Goal: Task Accomplishment & Management: Manage account settings

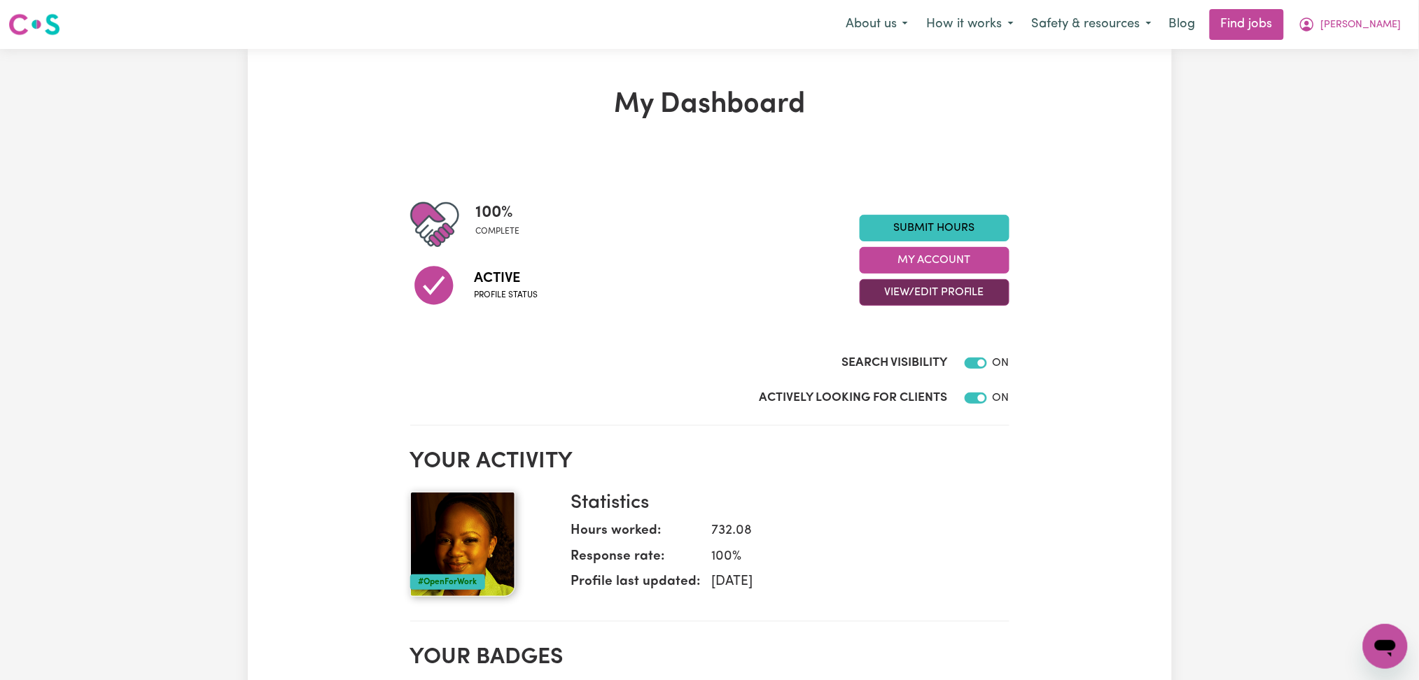
click at [920, 296] on button "View/Edit Profile" at bounding box center [934, 292] width 150 height 27
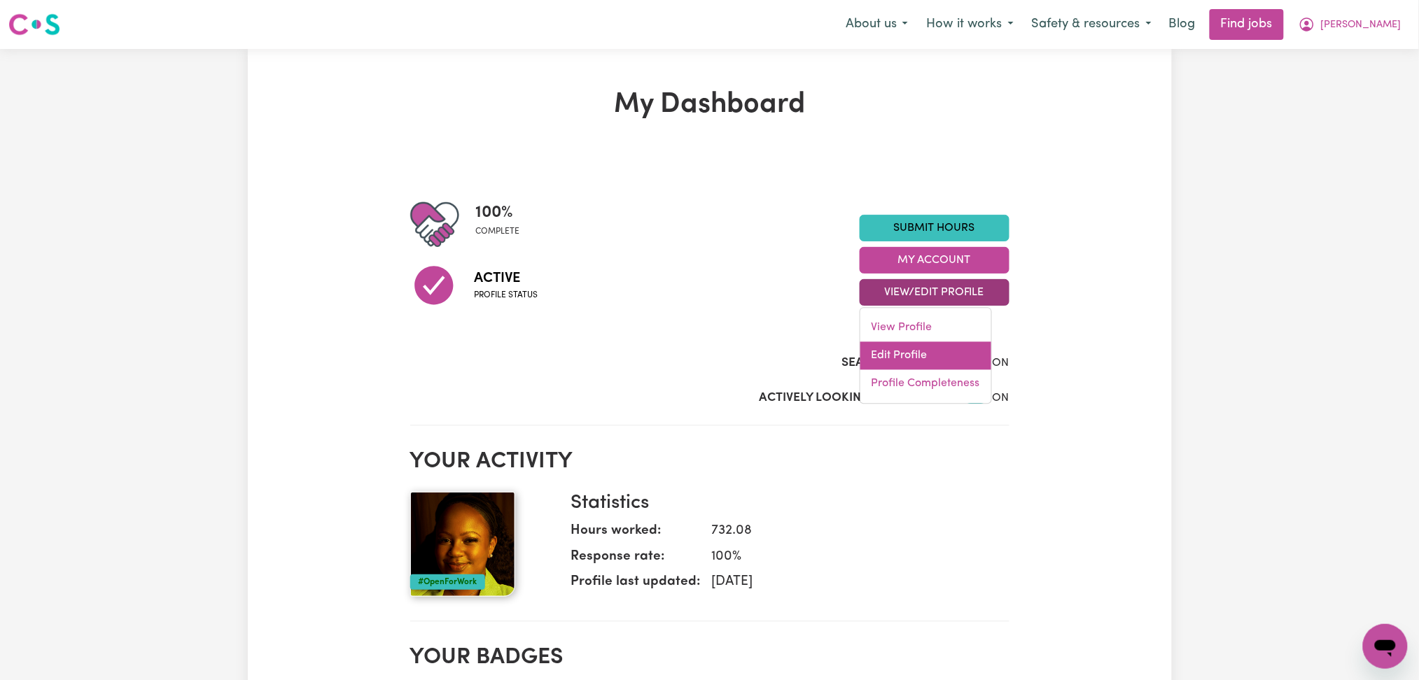
click at [899, 349] on link "Edit Profile" at bounding box center [925, 356] width 131 height 28
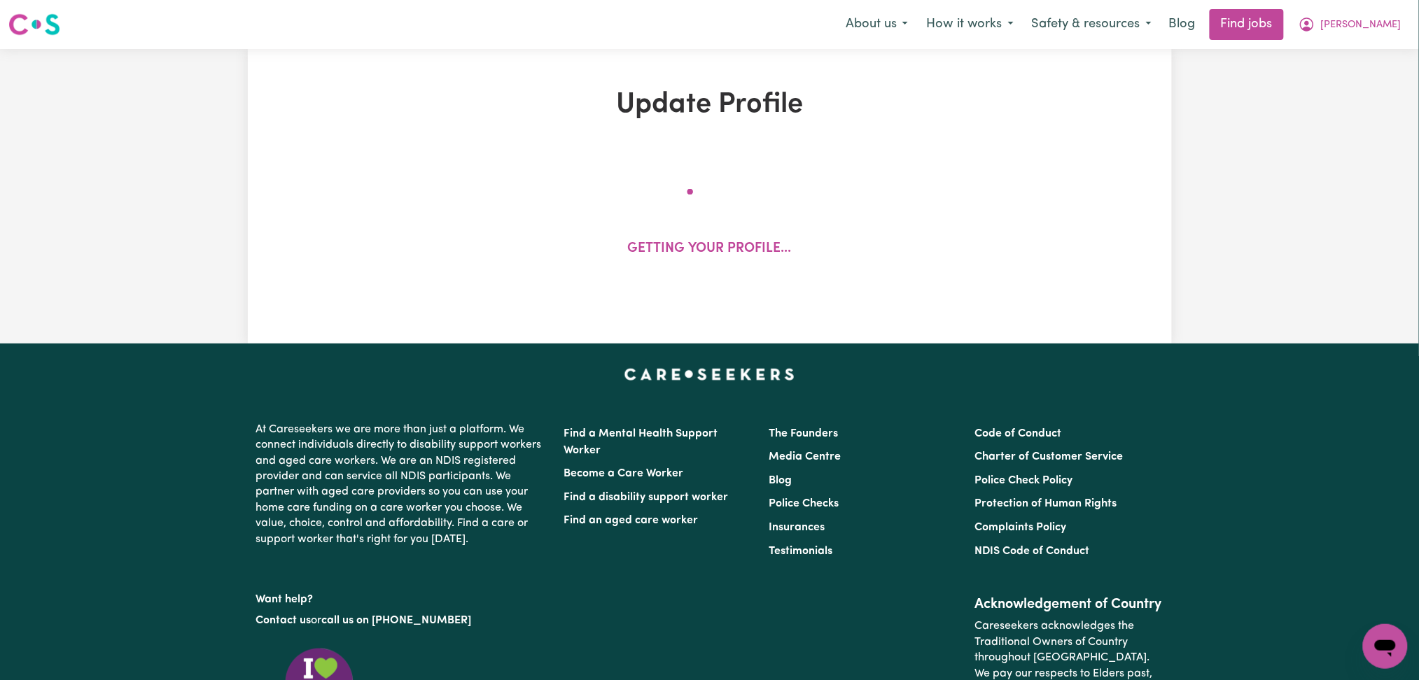
select select "[DEMOGRAPHIC_DATA]"
select select "[DEMOGRAPHIC_DATA] Work Visa"
select select "Studying a healthcare related degree or qualification"
select select "50"
select select "65"
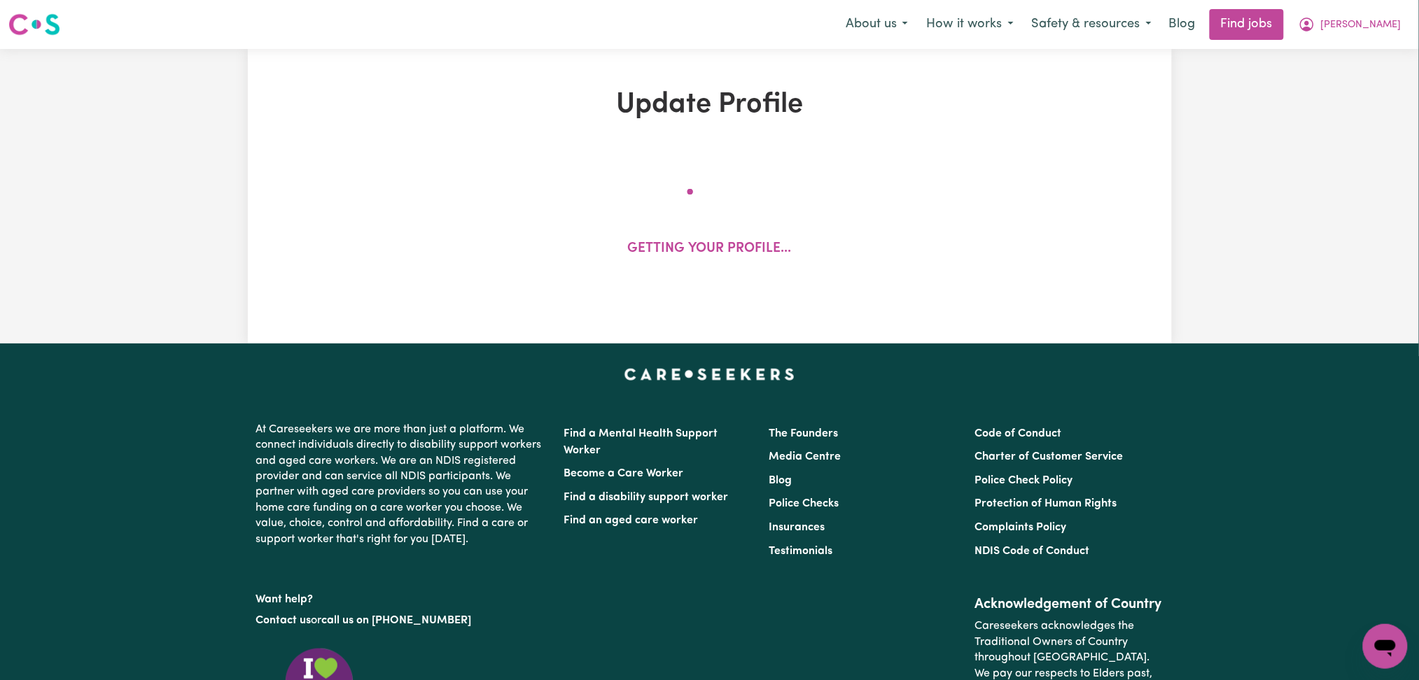
select select "90"
select select "110"
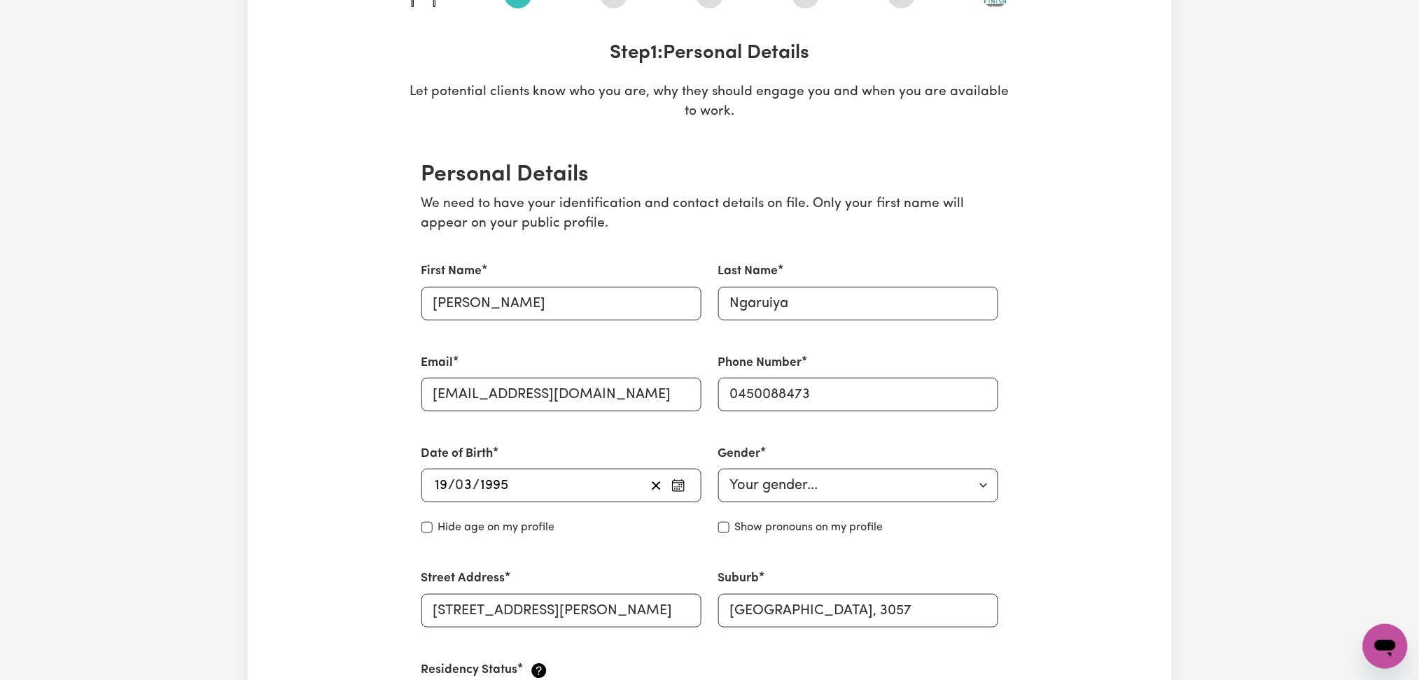
scroll to position [93, 0]
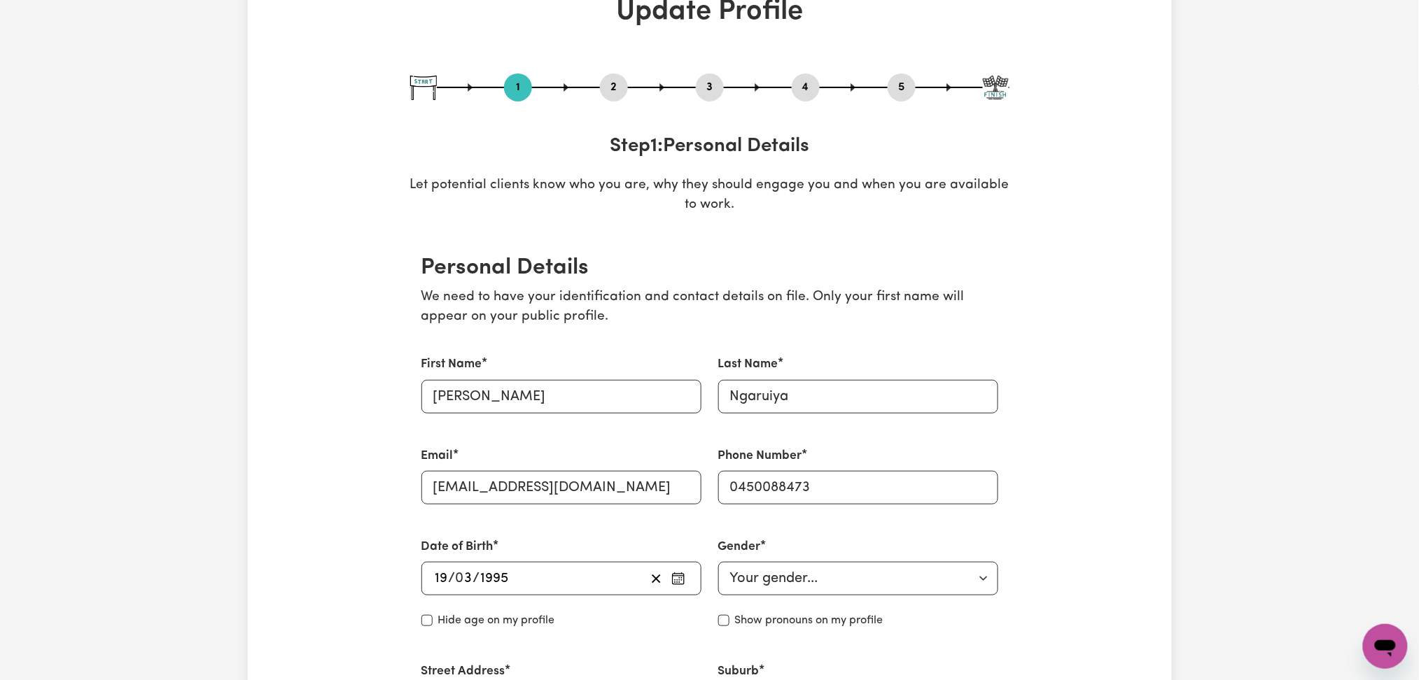
click at [712, 83] on button "3" at bounding box center [710, 87] width 28 height 18
select select "2020"
select select "2017"
select select "Certificate III (Individual Support)"
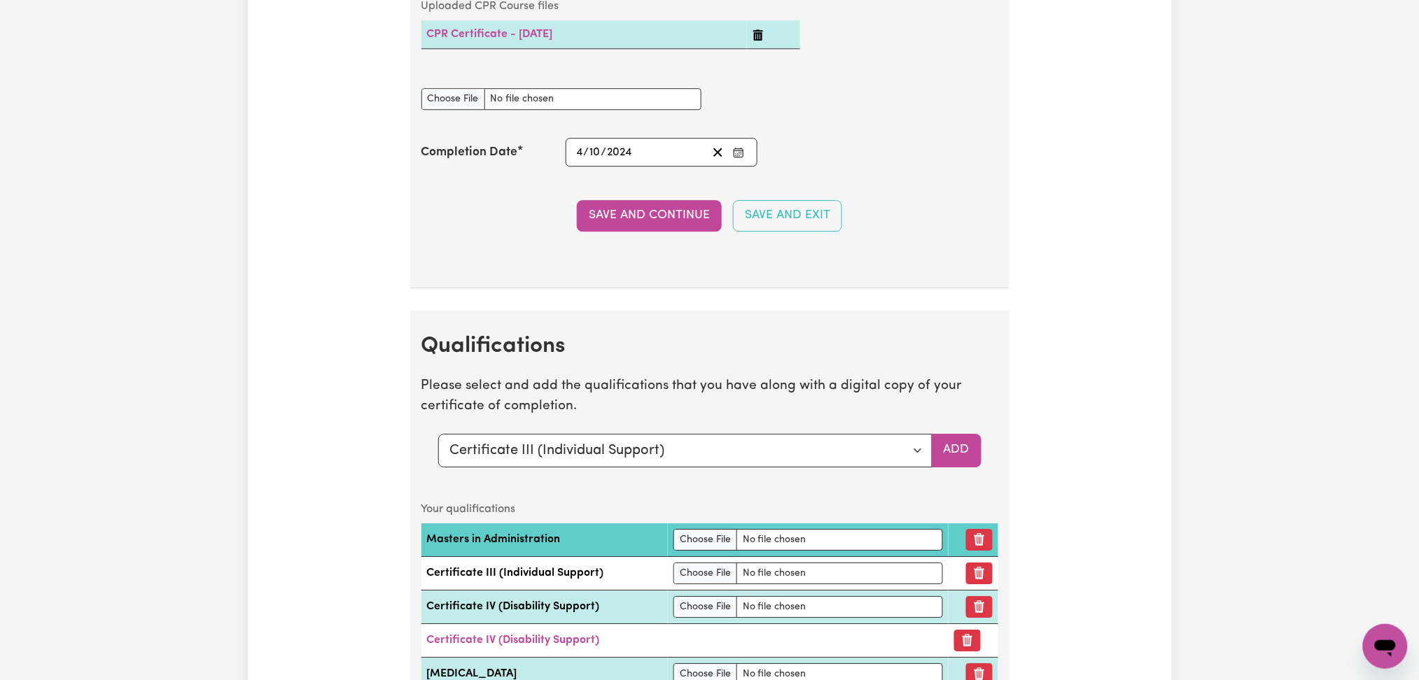
scroll to position [3825, 0]
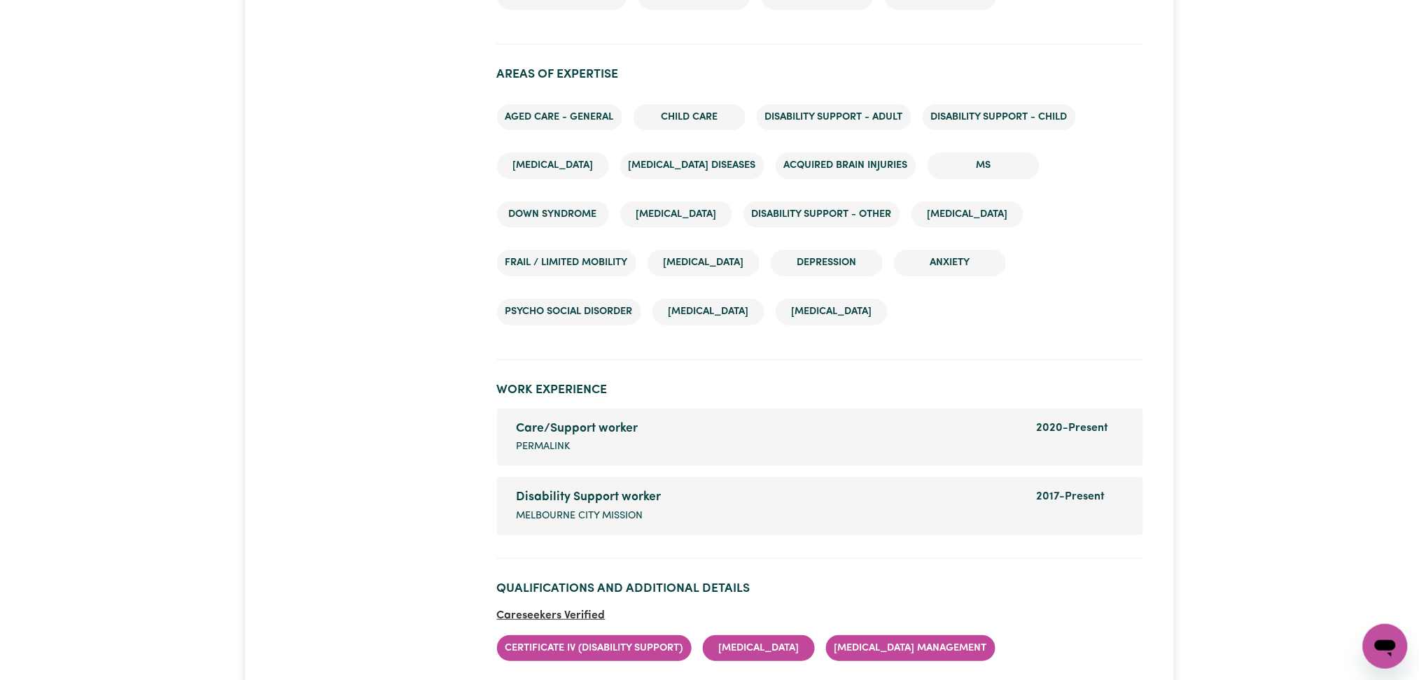
scroll to position [2333, 0]
